Goal: Task Accomplishment & Management: Manage account settings

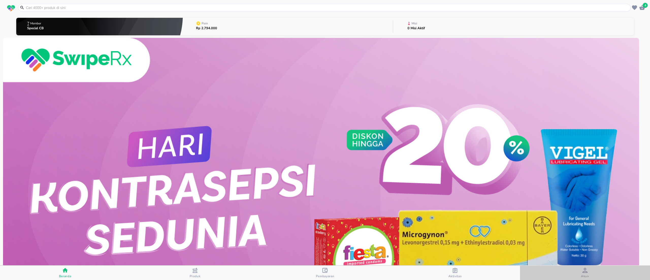
click at [590, 275] on span "Akun" at bounding box center [585, 273] width 127 height 10
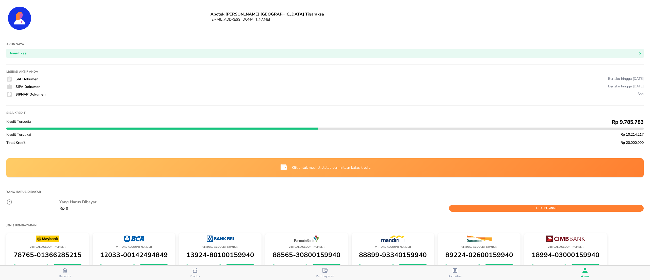
click at [303, 170] on div "Klik untuk melihat status permintaan batas kredit." at bounding box center [325, 168] width 636 height 18
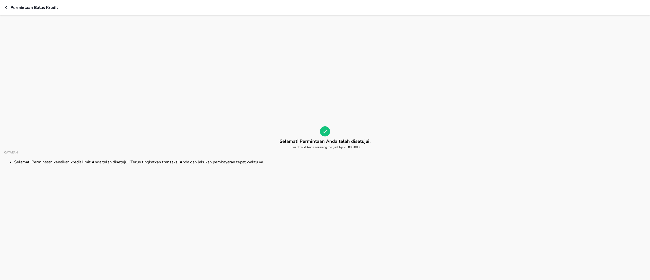
click at [9, 6] on button "button" at bounding box center [7, 8] width 5 height 6
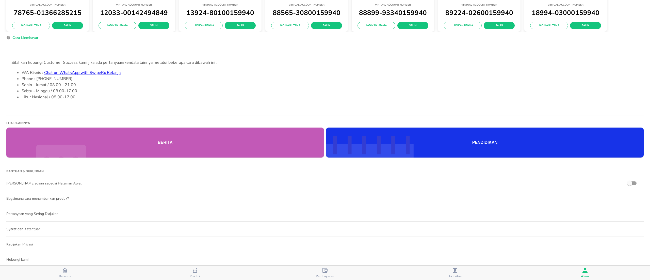
scroll to position [274, 0]
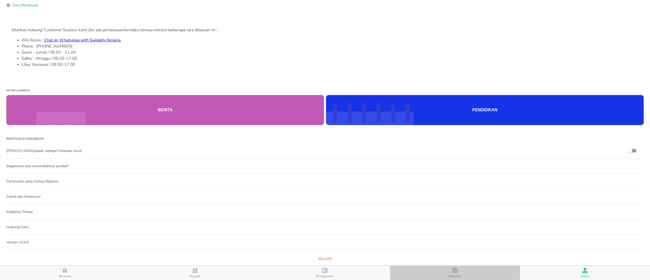
click at [458, 272] on div "Aktivitas" at bounding box center [454, 273] width 13 height 10
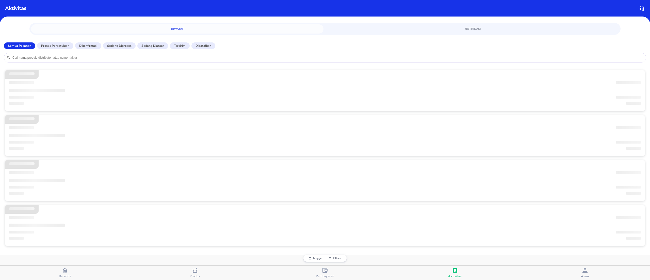
click at [330, 272] on div "Pembayaran" at bounding box center [325, 273] width 19 height 10
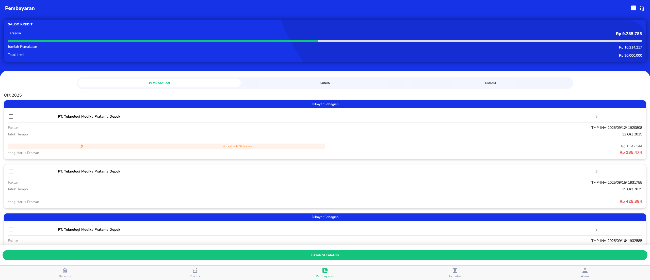
click at [591, 270] on span "Akun" at bounding box center [585, 273] width 127 height 10
